Goal: Transaction & Acquisition: Purchase product/service

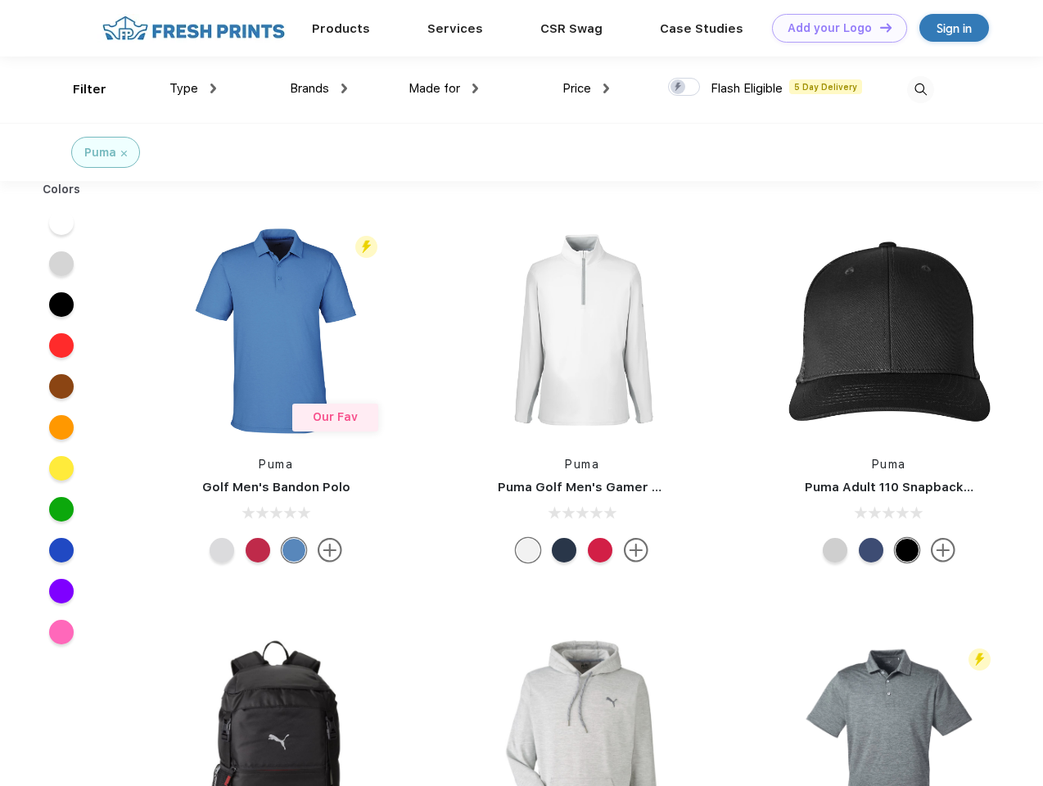
click at [833, 28] on link "Add your Logo Design Tool" at bounding box center [839, 28] width 135 height 29
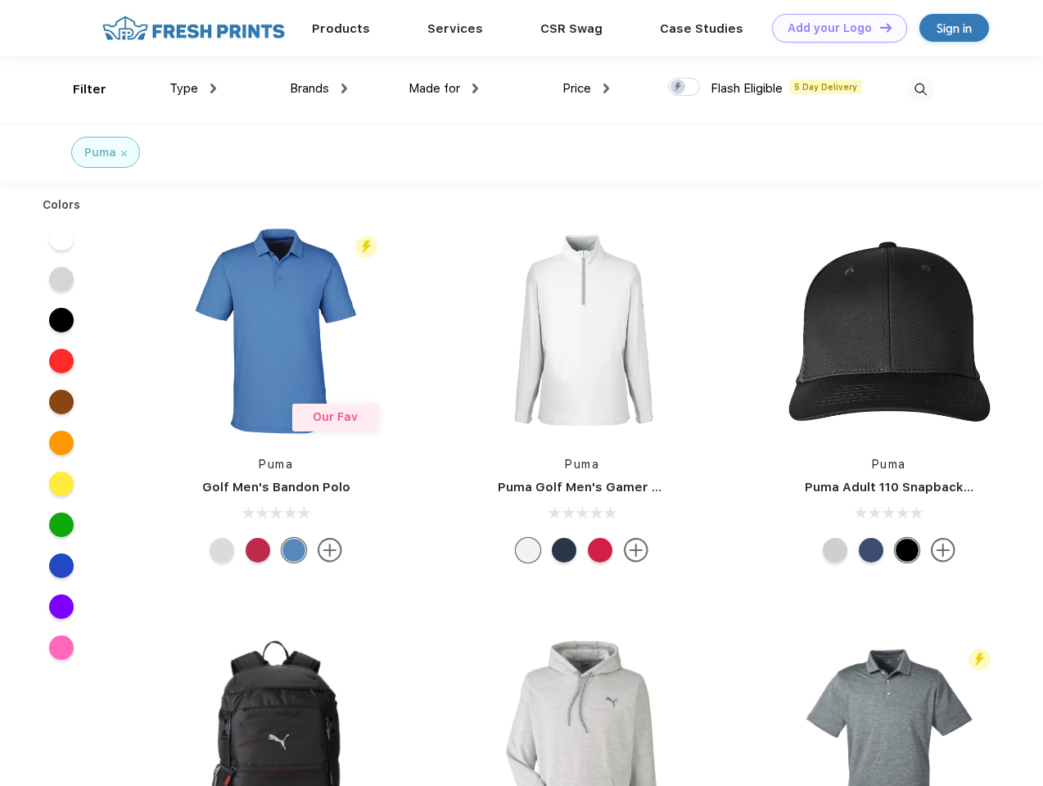
click at [0, 0] on div "Design Tool" at bounding box center [0, 0] width 0 height 0
click at [878, 27] on link "Add your Logo Design Tool" at bounding box center [839, 28] width 135 height 29
click at [79, 89] on div "Filter" at bounding box center [90, 89] width 34 height 19
click at [193, 88] on span "Type" at bounding box center [183, 88] width 29 height 15
click at [318, 88] on span "Brands" at bounding box center [309, 88] width 39 height 15
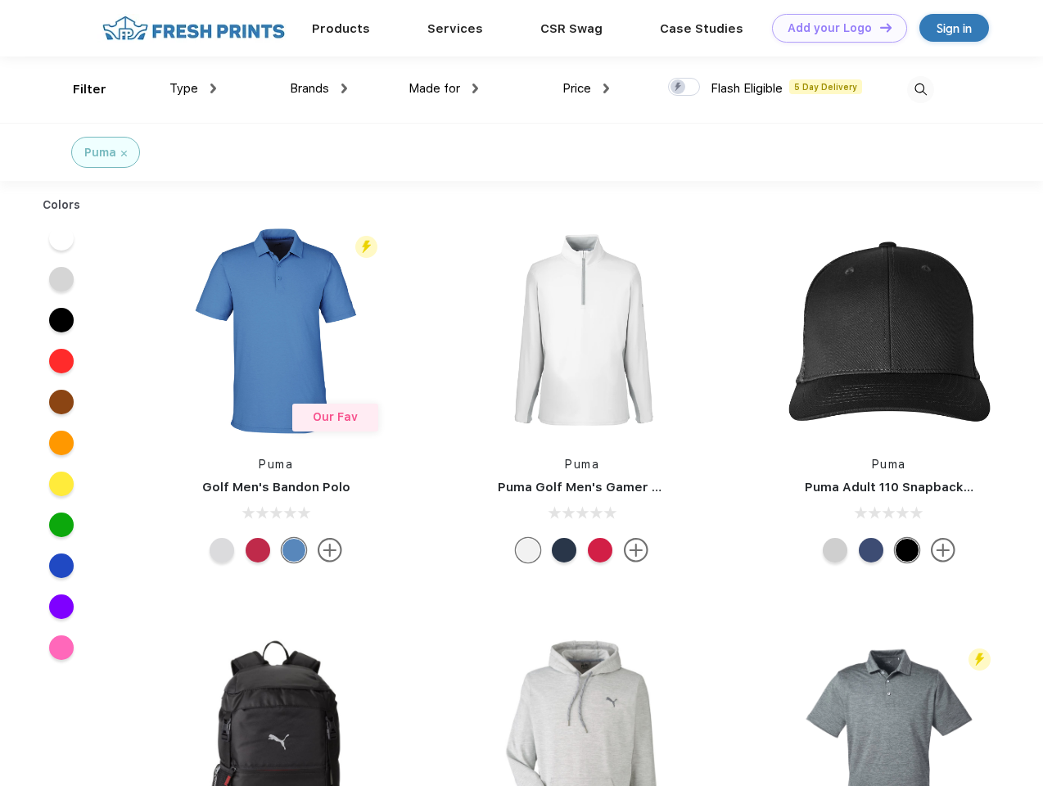
click at [444, 88] on span "Made for" at bounding box center [434, 88] width 52 height 15
click at [586, 88] on span "Price" at bounding box center [576, 88] width 29 height 15
click at [684, 88] on div at bounding box center [684, 87] width 32 height 18
click at [679, 88] on input "checkbox" at bounding box center [673, 82] width 11 height 11
click at [920, 89] on img at bounding box center [920, 89] width 27 height 27
